Goal: Task Accomplishment & Management: Manage account settings

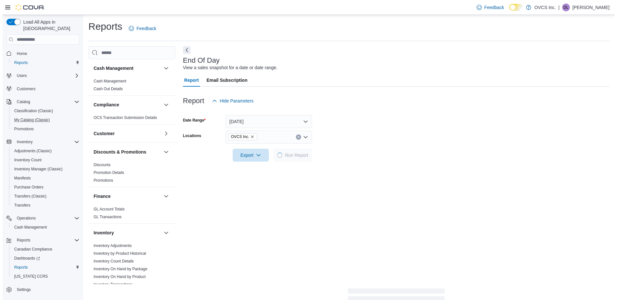
scroll to position [226, 0]
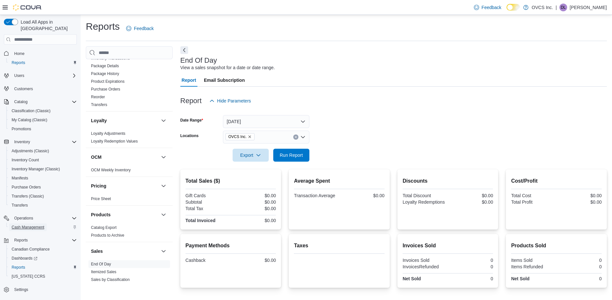
click at [31, 224] on span "Cash Management" at bounding box center [28, 226] width 33 height 5
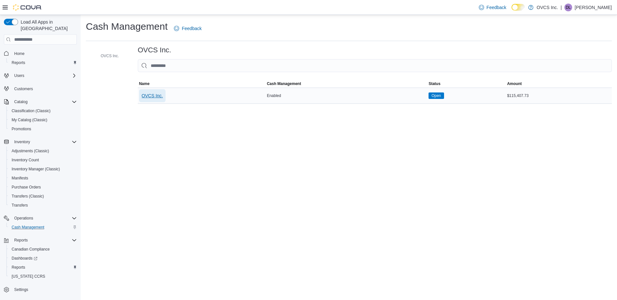
click at [145, 95] on span "OVCS Inc." at bounding box center [152, 95] width 21 height 6
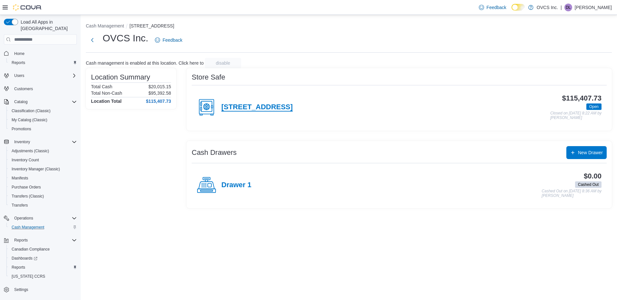
click at [257, 106] on h4 "[STREET_ADDRESS]" at bounding box center [256, 107] width 71 height 8
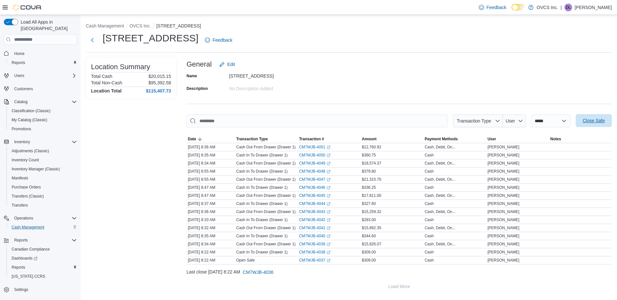
click at [596, 119] on span "Close Safe" at bounding box center [594, 120] width 22 height 6
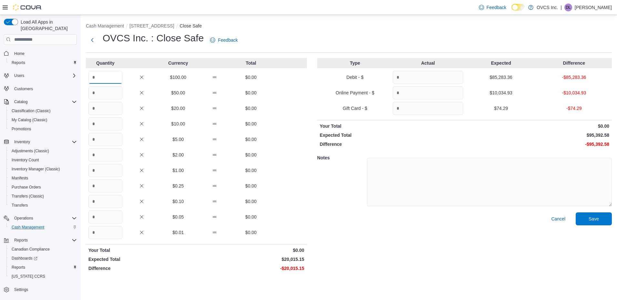
click at [99, 77] on input "Quantity" at bounding box center [105, 77] width 34 height 13
type input "***"
click at [110, 123] on input "Quantity" at bounding box center [105, 123] width 34 height 13
type input "*"
click at [107, 139] on input "Quantity" at bounding box center [105, 139] width 34 height 13
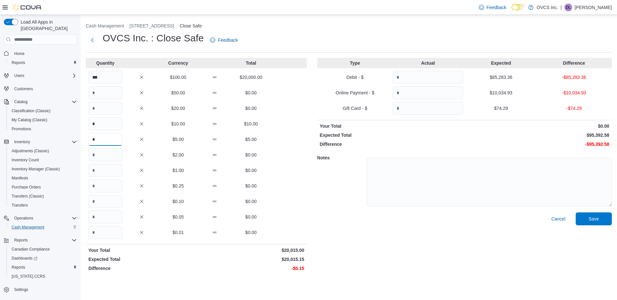
type input "*"
click at [106, 197] on input "Quantity" at bounding box center [105, 201] width 34 height 13
type input "*"
click at [95, 216] on input "Quantity" at bounding box center [105, 216] width 34 height 13
type input "*"
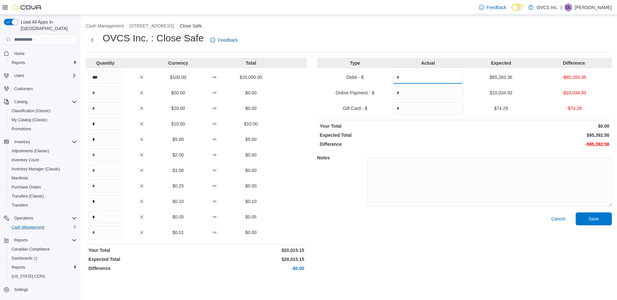
click at [408, 76] on input "Quantity" at bounding box center [428, 77] width 70 height 13
type input "********"
click at [406, 91] on input "Quantity" at bounding box center [428, 92] width 70 height 13
type input "********"
click at [407, 108] on input "Quantity" at bounding box center [428, 108] width 70 height 13
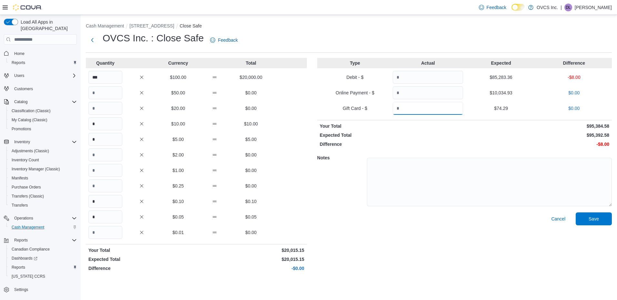
type input "*****"
drag, startPoint x: 417, startPoint y: 77, endPoint x: 371, endPoint y: 83, distance: 46.1
click at [371, 83] on div "Debit - $ ******** $85,283.36 -$8.00" at bounding box center [464, 77] width 295 height 13
type input "********"
click at [602, 218] on span "Save" at bounding box center [594, 218] width 28 height 13
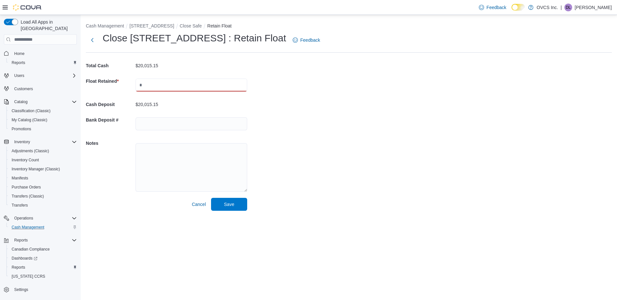
click at [151, 84] on input "text" at bounding box center [192, 84] width 112 height 13
type input "******"
click at [228, 204] on span "Save" at bounding box center [229, 203] width 10 height 6
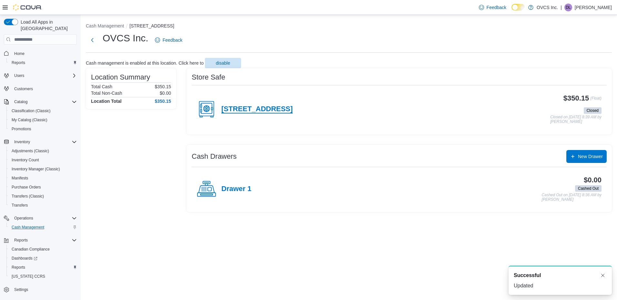
click at [268, 110] on h4 "[STREET_ADDRESS]" at bounding box center [256, 109] width 71 height 8
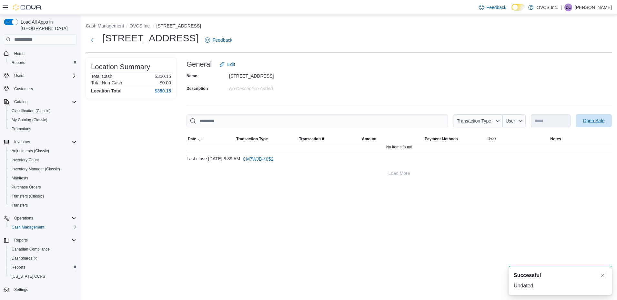
click at [596, 121] on span "Open Safe" at bounding box center [594, 120] width 22 height 6
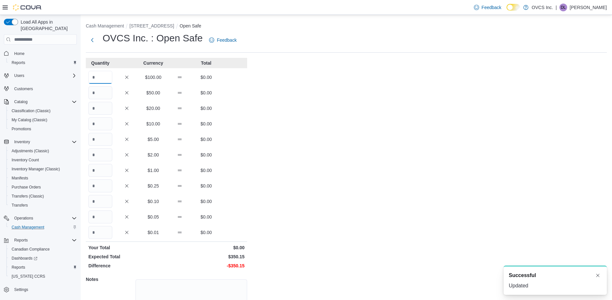
click at [98, 77] on input "Quantity" at bounding box center [100, 77] width 24 height 13
type input "*"
click at [101, 124] on input "Quantity" at bounding box center [100, 123] width 24 height 13
type input "*"
click at [107, 140] on input "Quantity" at bounding box center [100, 139] width 24 height 13
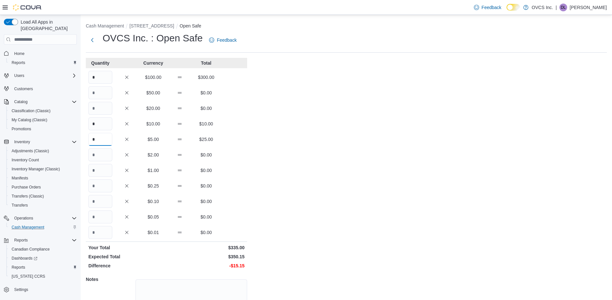
type input "*"
click at [97, 90] on input "Quantity" at bounding box center [100, 92] width 24 height 13
type input "*"
click at [96, 124] on input "*" at bounding box center [100, 123] width 24 height 13
type input "*"
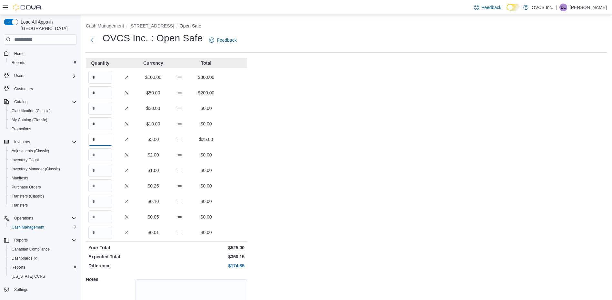
click at [103, 138] on input "*" at bounding box center [100, 139] width 24 height 13
type input "*"
click at [101, 95] on input "*" at bounding box center [100, 92] width 24 height 13
type input "*"
click at [100, 203] on input "Quantity" at bounding box center [100, 201] width 24 height 13
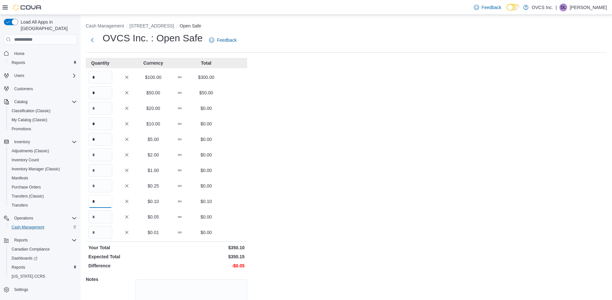
type input "*"
click at [101, 215] on input "Quantity" at bounding box center [100, 216] width 24 height 13
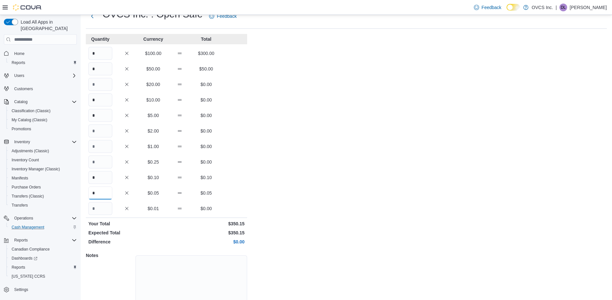
scroll to position [52, 0]
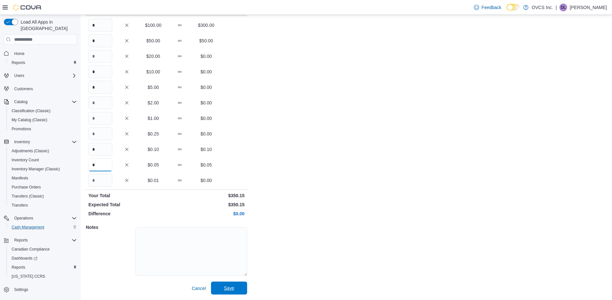
type input "*"
click at [237, 290] on span "Save" at bounding box center [229, 287] width 28 height 13
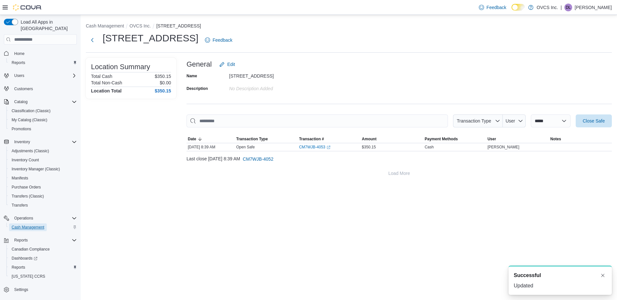
click at [38, 224] on span "Cash Management" at bounding box center [28, 226] width 33 height 5
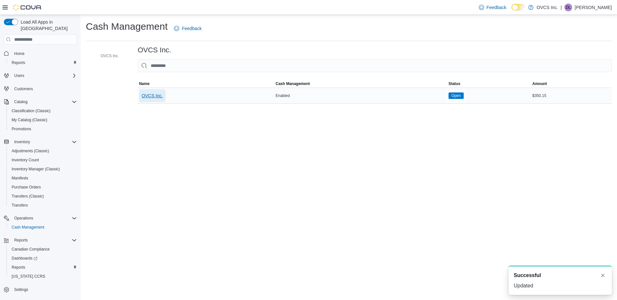
click at [162, 94] on span "OVCS Inc." at bounding box center [152, 95] width 21 height 6
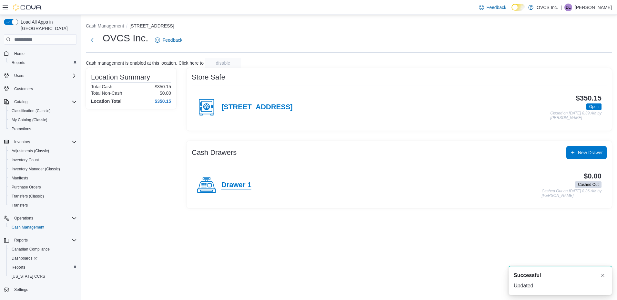
click at [234, 184] on h4 "Drawer 1" at bounding box center [236, 185] width 30 height 8
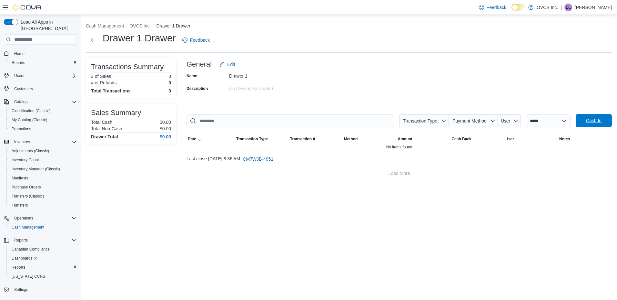
click at [589, 119] on span "Cash In" at bounding box center [593, 120] width 15 height 6
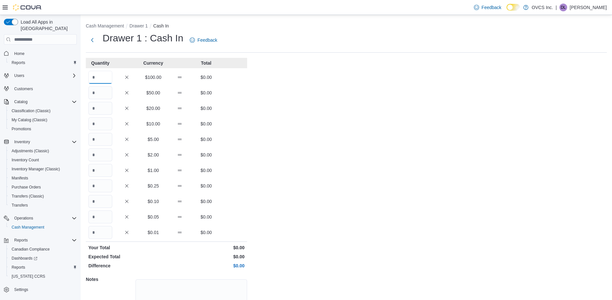
click at [102, 78] on input "Quantity" at bounding box center [100, 77] width 24 height 13
type input "*"
click at [99, 93] on input "Quantity" at bounding box center [100, 92] width 24 height 13
type input "*"
click at [100, 200] on input "Quantity" at bounding box center [100, 201] width 24 height 13
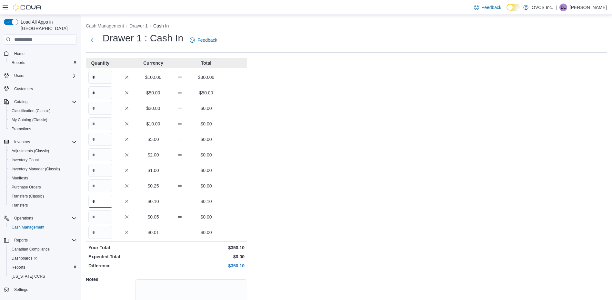
type input "*"
click at [98, 217] on input "Quantity" at bounding box center [100, 216] width 24 height 13
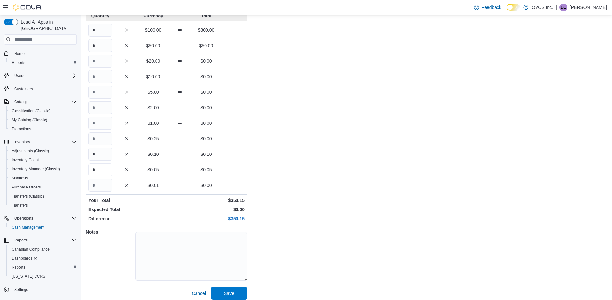
scroll to position [52, 0]
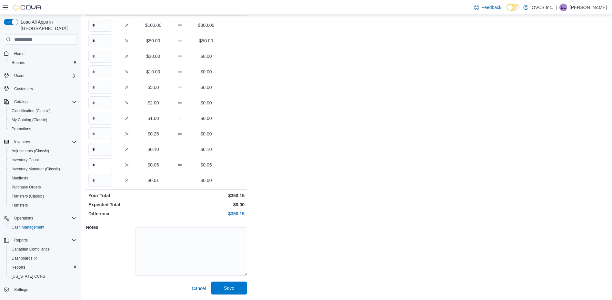
type input "*"
click at [229, 288] on span "Save" at bounding box center [229, 287] width 10 height 6
